Goal: Task Accomplishment & Management: Manage account settings

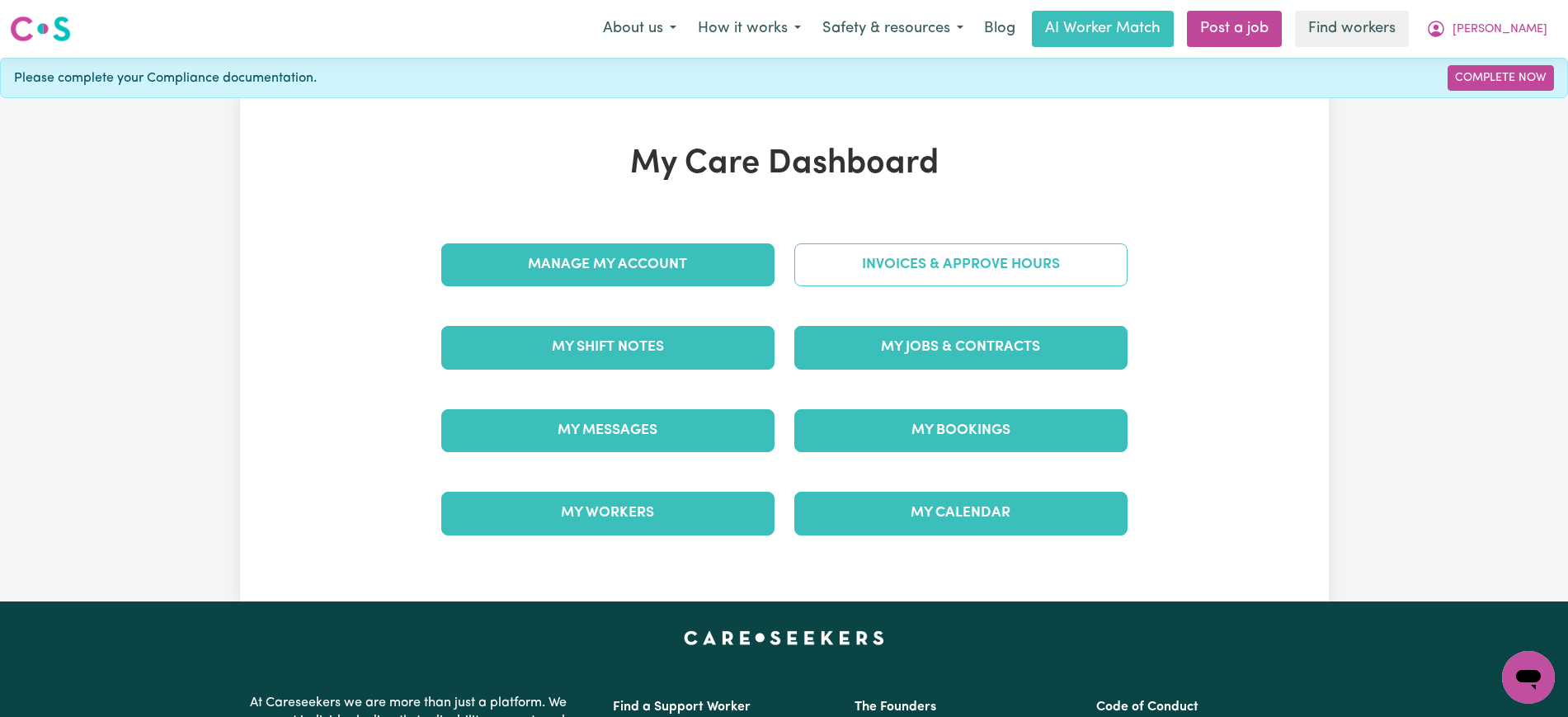
click at [811, 270] on link "Invoices & Approve Hours" at bounding box center [961, 265] width 333 height 43
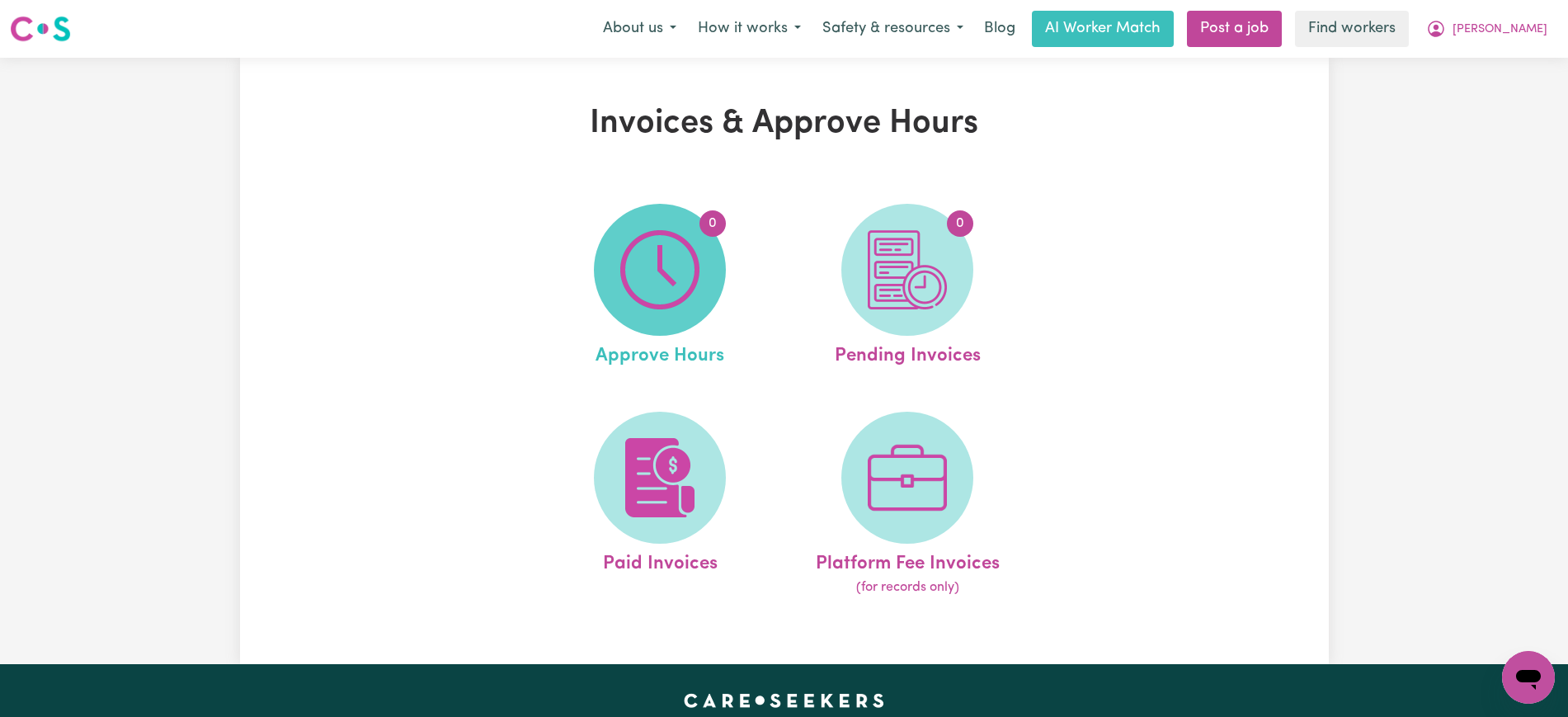
click at [695, 296] on img at bounding box center [660, 269] width 79 height 79
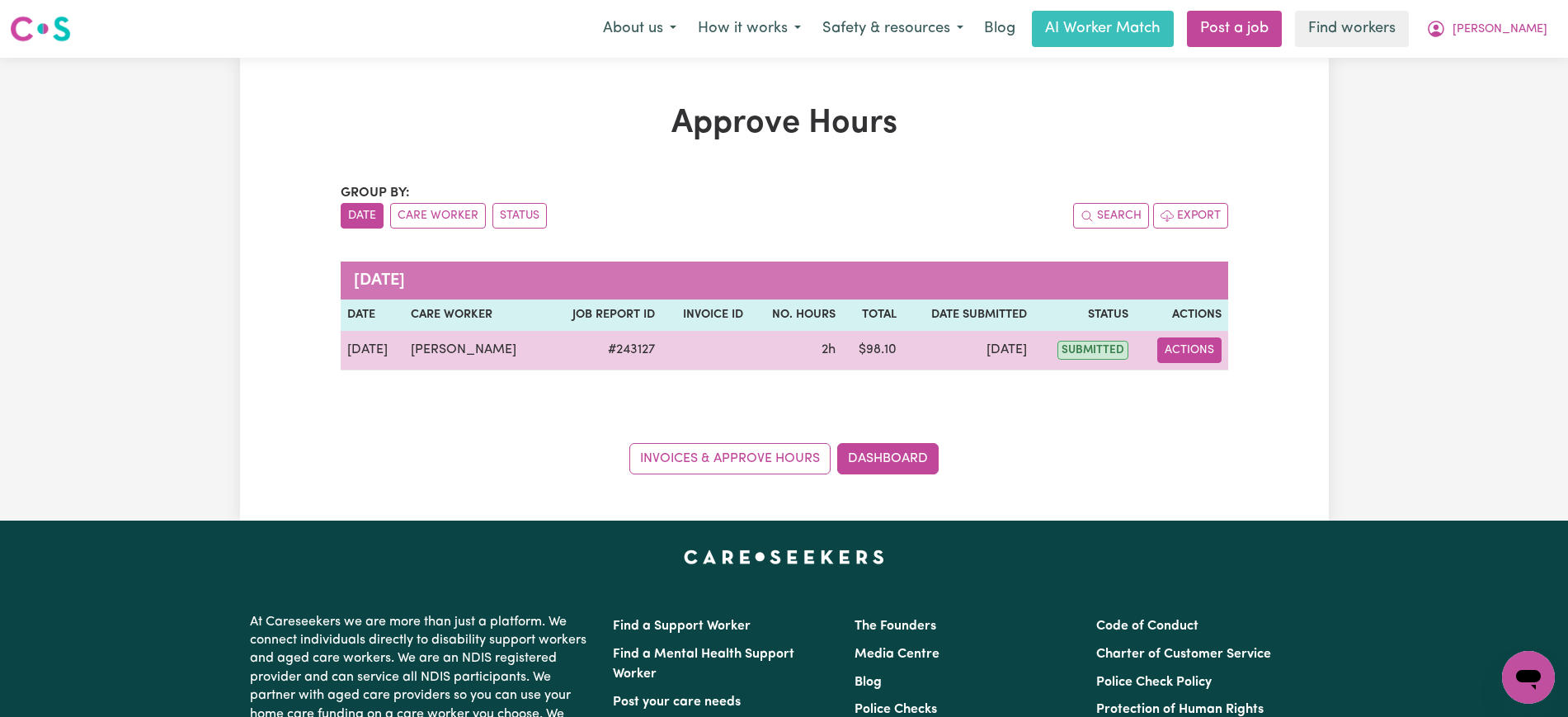
click at [1211, 345] on button "Actions" at bounding box center [1190, 350] width 65 height 25
click at [1219, 399] on link "View Job Report" at bounding box center [1231, 389] width 141 height 33
select select "pm"
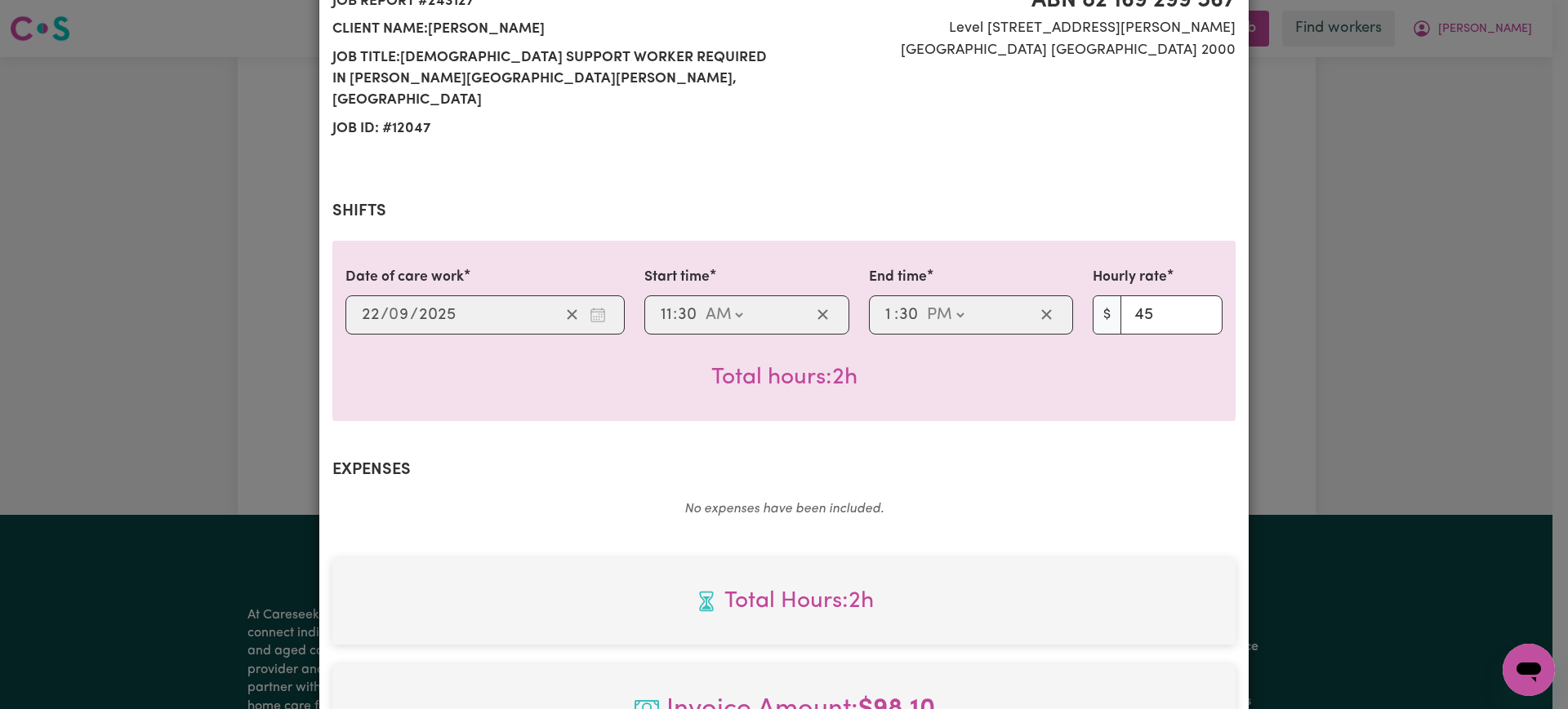
scroll to position [572, 0]
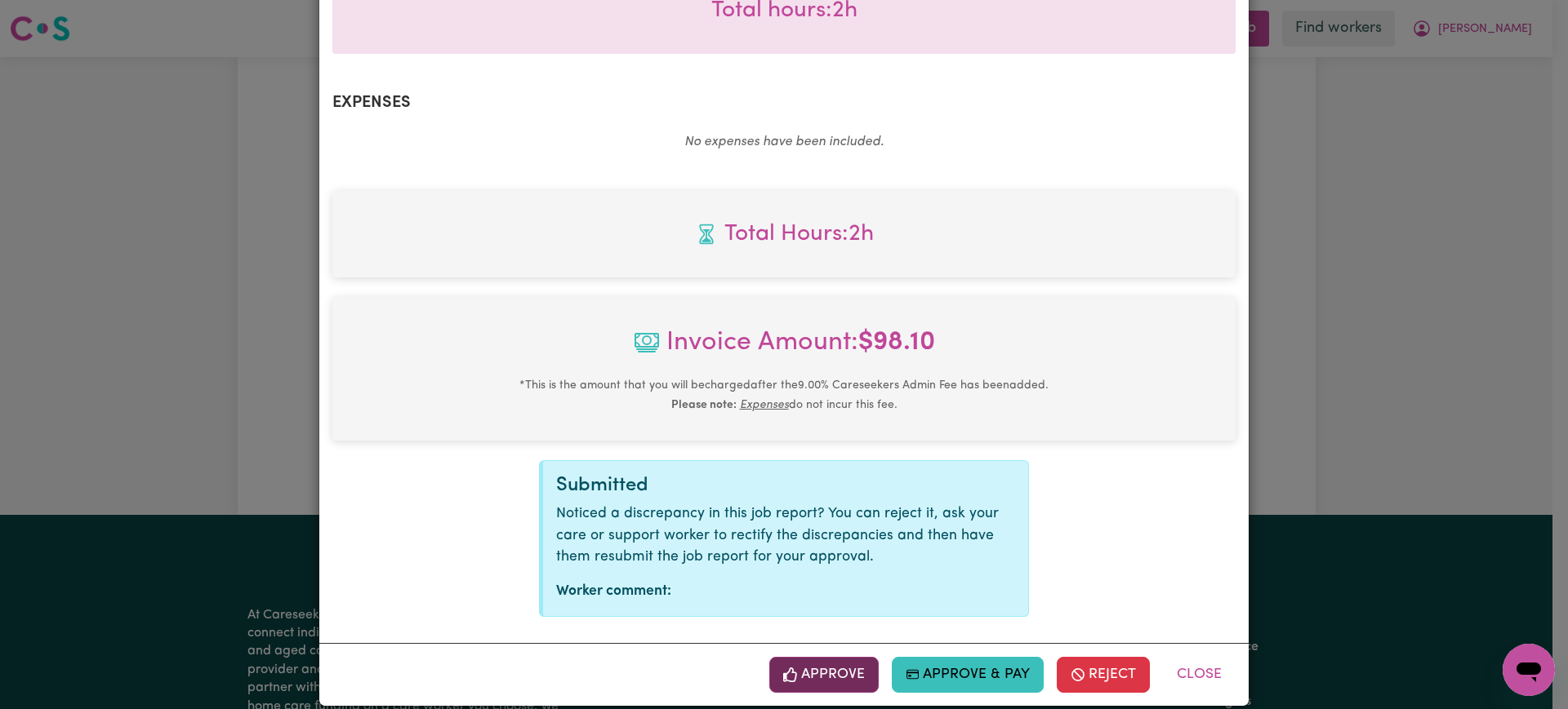
click at [815, 665] on button "Approve" at bounding box center [824, 674] width 109 height 36
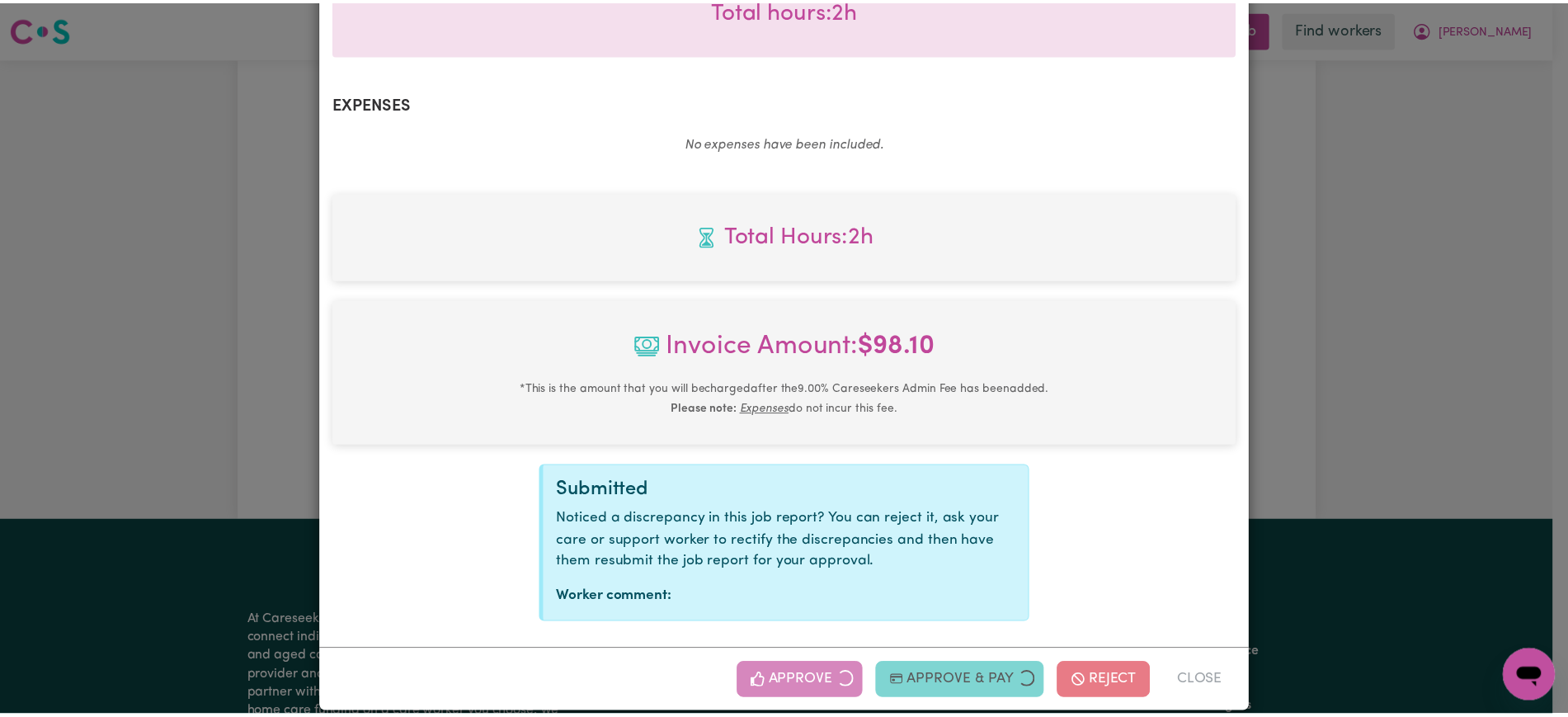
scroll to position [311, 0]
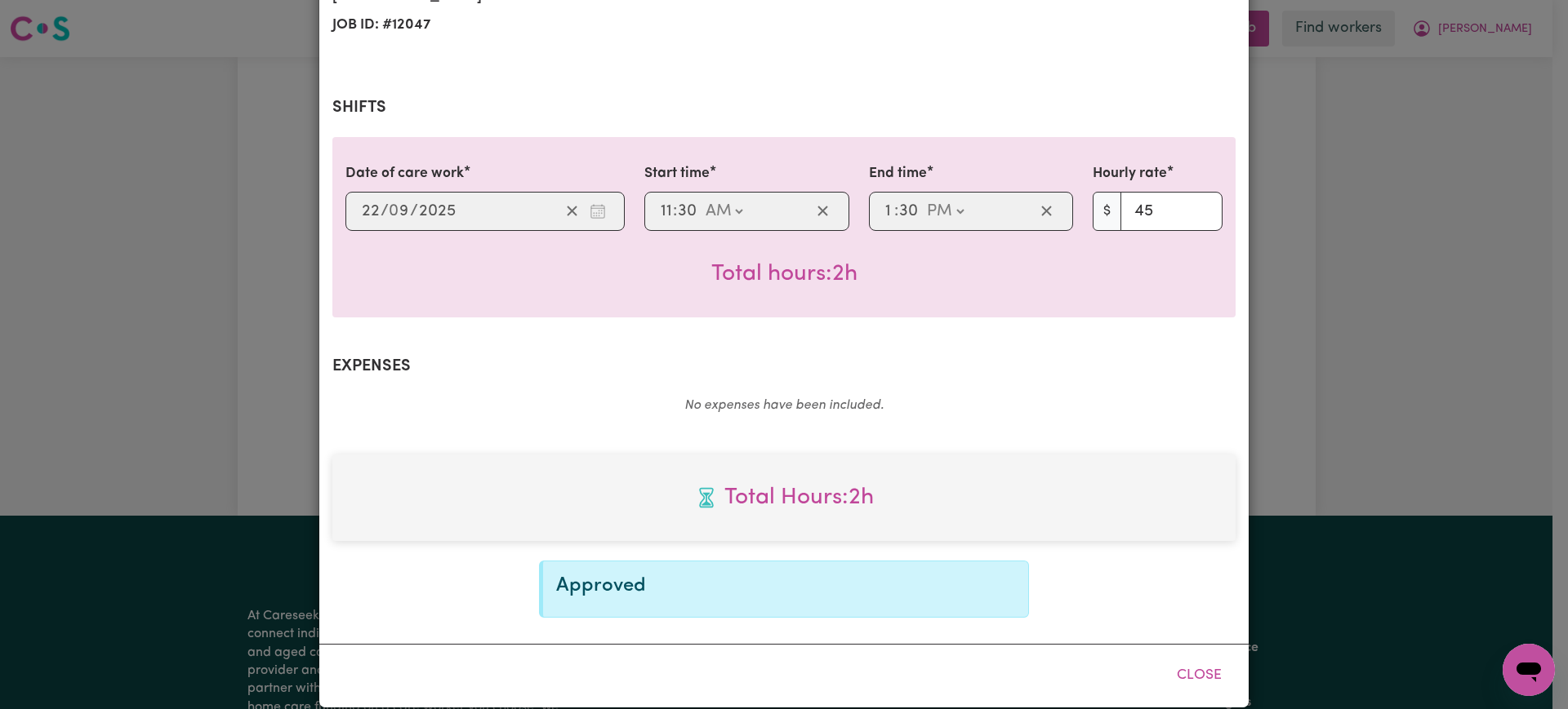
click at [1459, 196] on div "Job Report # 243127 - [PERSON_NAME] Summary Job report # 243127 Client name: [P…" at bounding box center [784, 354] width 1568 height 709
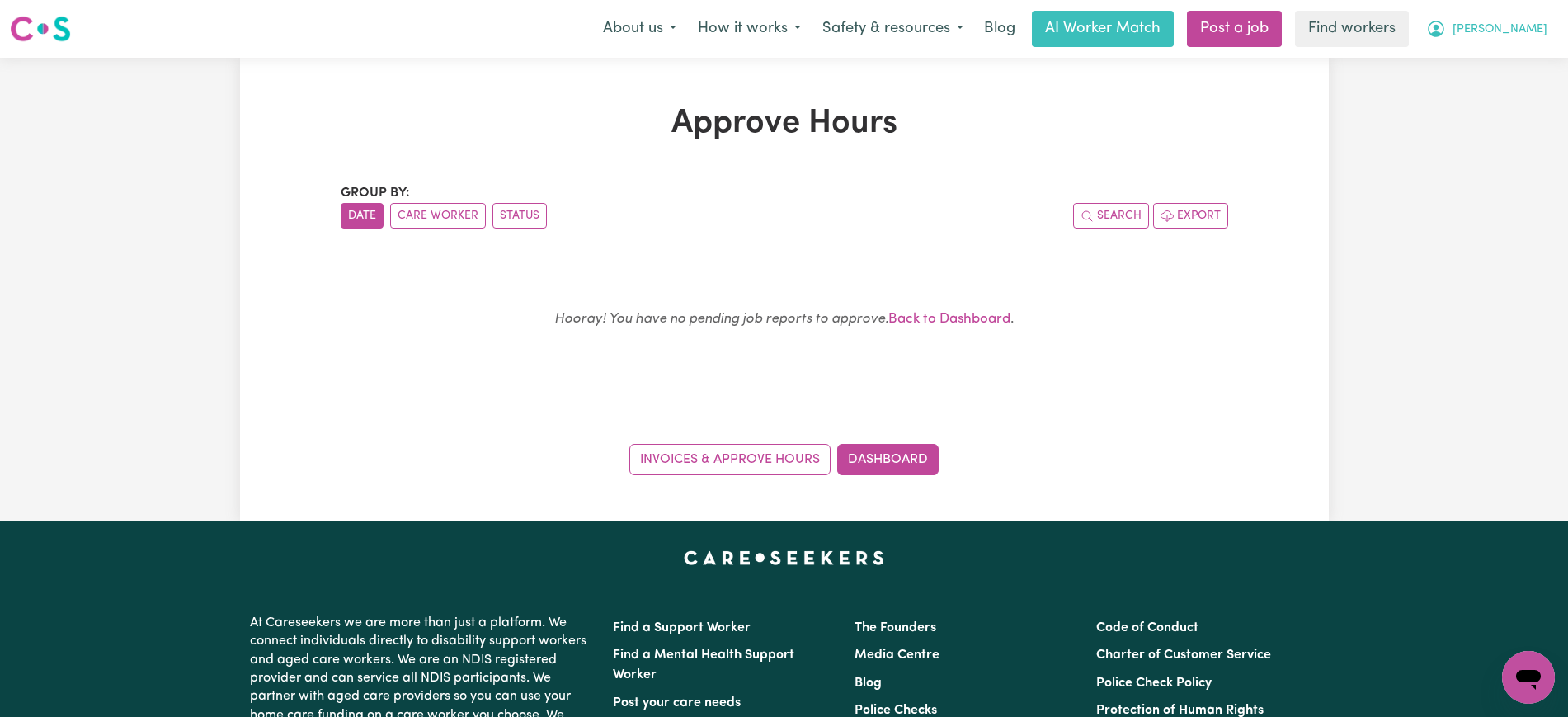
click at [1446, 28] on icon "My Account" at bounding box center [1436, 28] width 20 height 20
click at [1447, 98] on link "Logout" at bounding box center [1492, 95] width 130 height 31
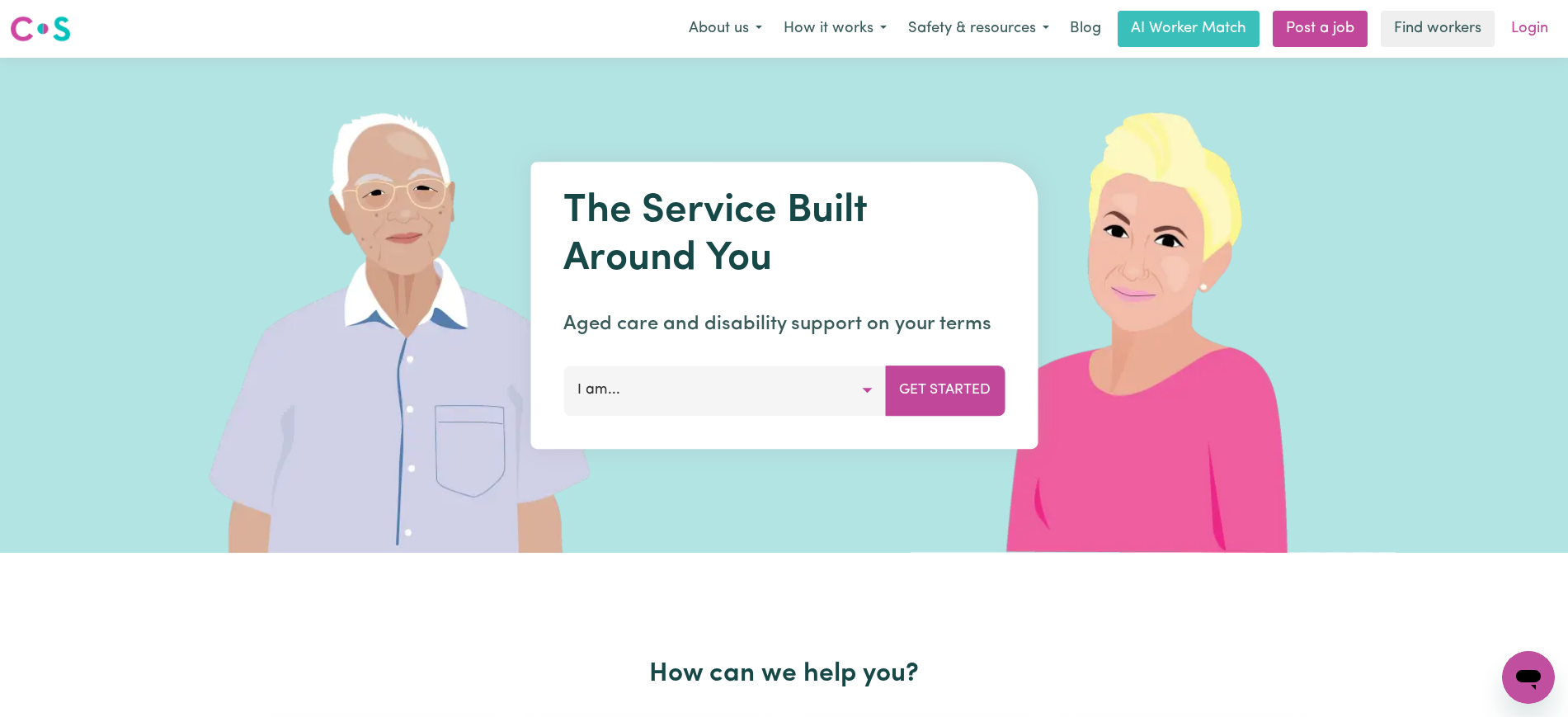
click at [1536, 35] on link "Login" at bounding box center [1530, 28] width 57 height 36
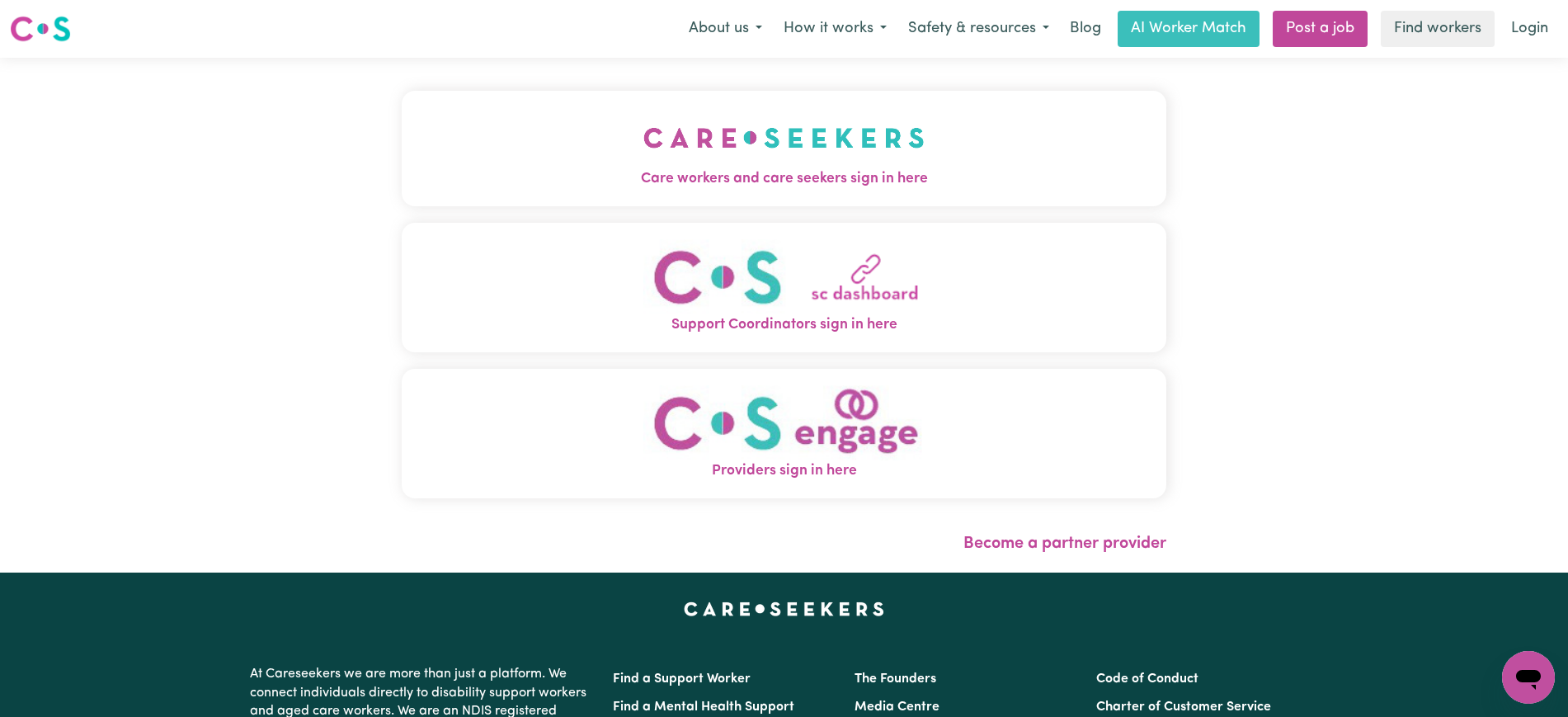
click at [790, 180] on span "Care workers and care seekers sign in here" at bounding box center [784, 179] width 764 height 22
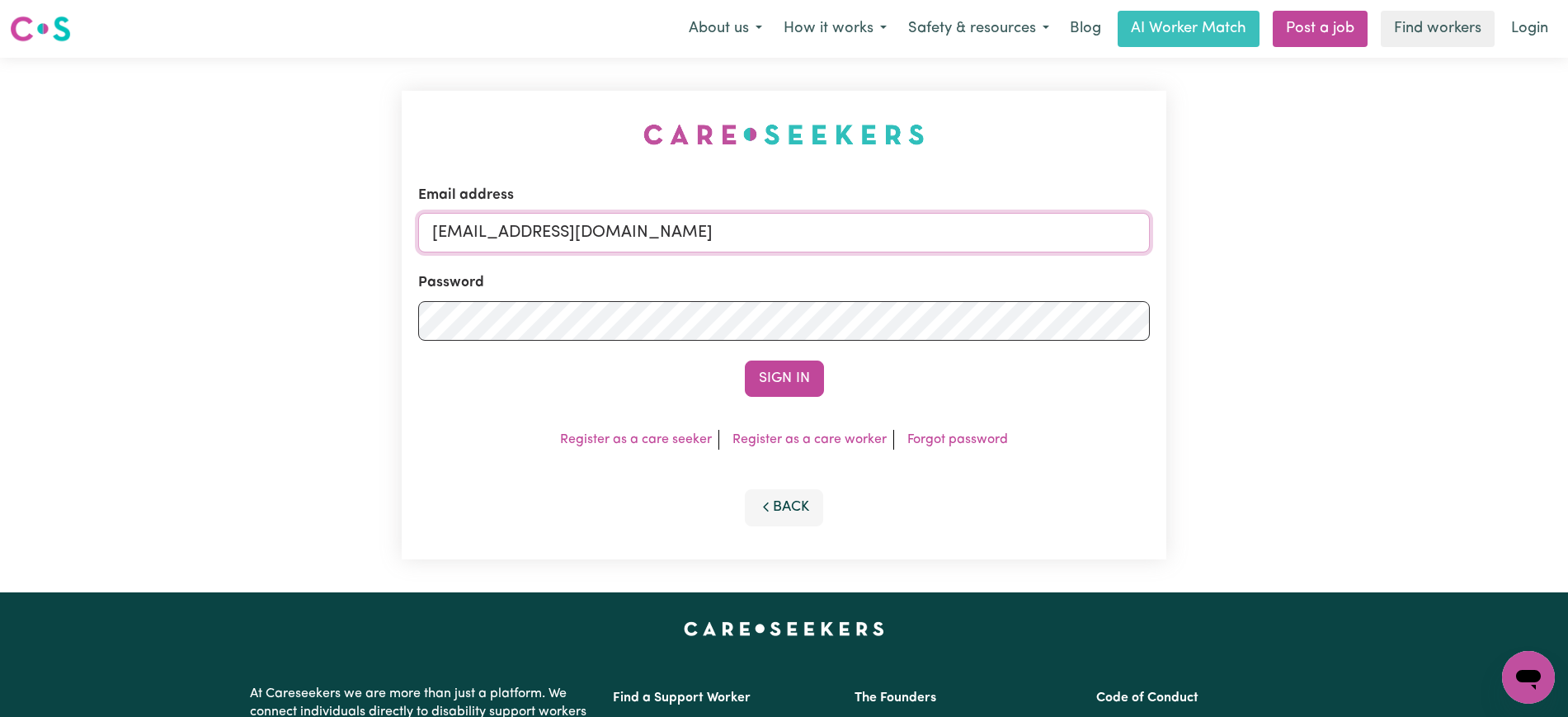
drag, startPoint x: 528, startPoint y: 231, endPoint x: 974, endPoint y: 252, distance: 446.5
click at [970, 263] on form "Email address [EMAIL_ADDRESS][DOMAIN_NAME] Password Sign In" at bounding box center [784, 291] width 732 height 212
paste input "BibiArosaSpee"
type input "[EMAIL_ADDRESS][DOMAIN_NAME]"
click at [954, 147] on div "Email address [EMAIL_ADDRESS][DOMAIN_NAME] Password Sign In Register as a care …" at bounding box center [784, 325] width 764 height 469
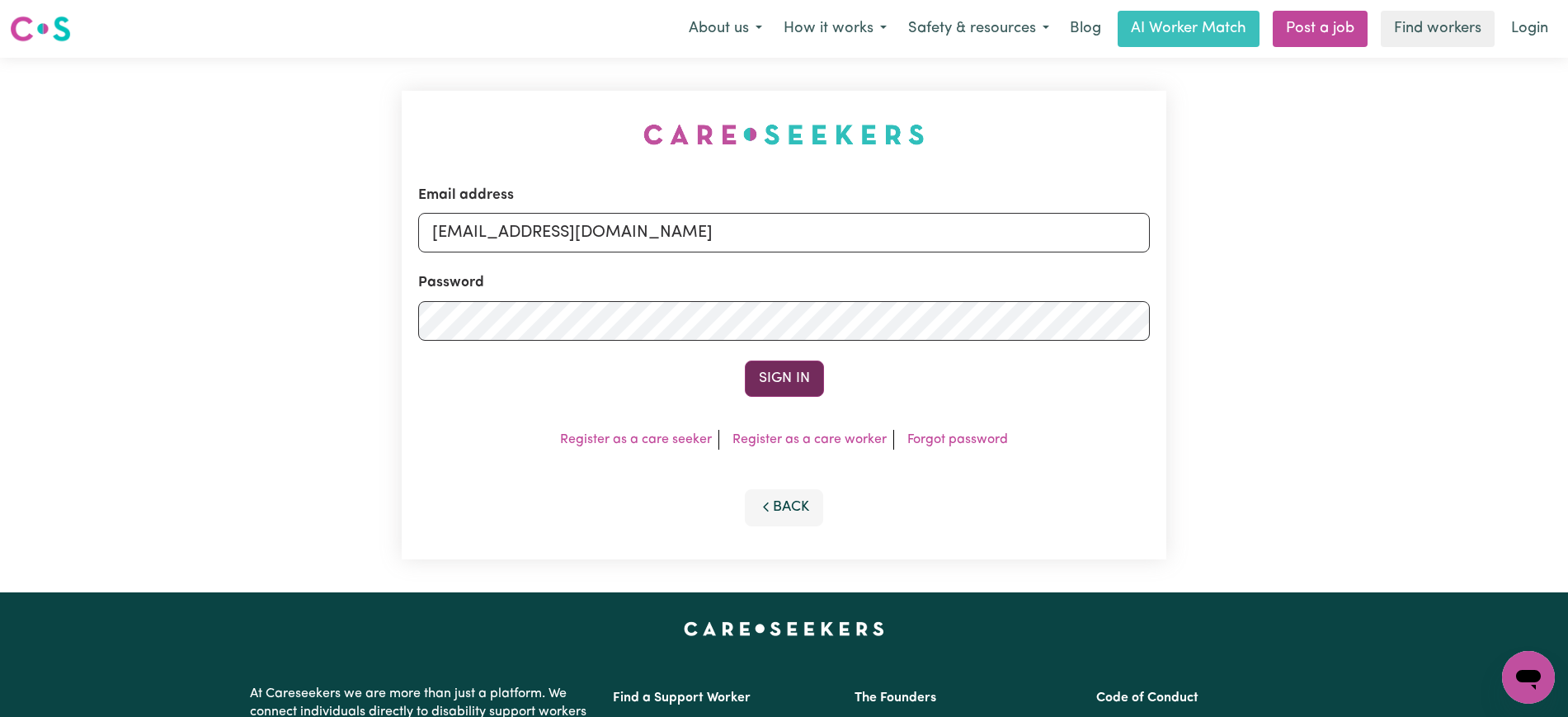
click at [750, 384] on button "Sign In" at bounding box center [784, 379] width 79 height 36
